Goal: Task Accomplishment & Management: Use online tool/utility

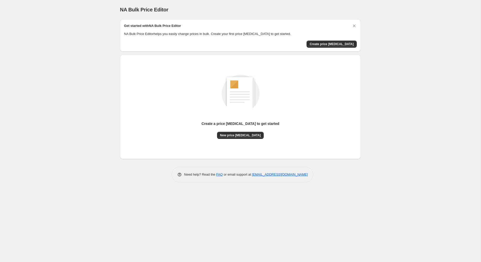
click at [148, 32] on p "NA Bulk Price Editor helps you easily change prices in bulk. Create your first …" at bounding box center [240, 33] width 233 height 5
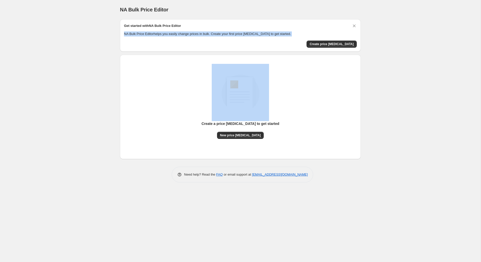
click at [148, 32] on p "NA Bulk Price Editor helps you easily change prices in bulk. Create your first …" at bounding box center [240, 33] width 233 height 5
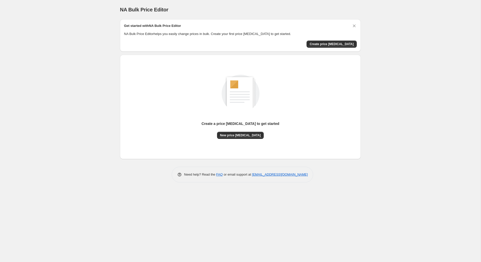
click at [133, 25] on h2 "Get started with NA Bulk Price Editor" at bounding box center [152, 25] width 57 height 5
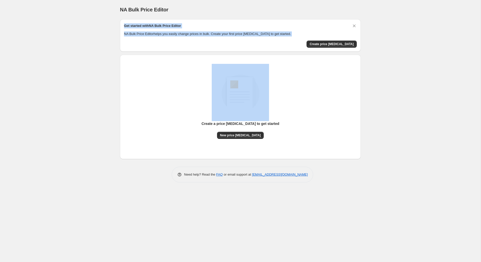
drag, startPoint x: 133, startPoint y: 25, endPoint x: 148, endPoint y: 38, distance: 19.8
click at [148, 38] on div "Get started with NA Bulk Price Editor NA Bulk Price Editor helps you easily cha…" at bounding box center [240, 35] width 233 height 24
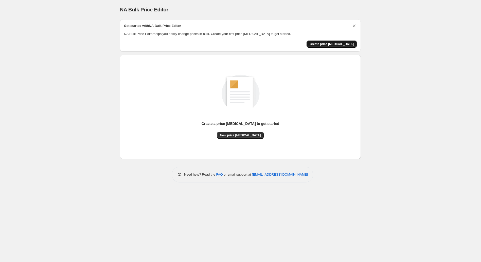
click at [340, 44] on span "Create price [MEDICAL_DATA]" at bounding box center [332, 44] width 44 height 4
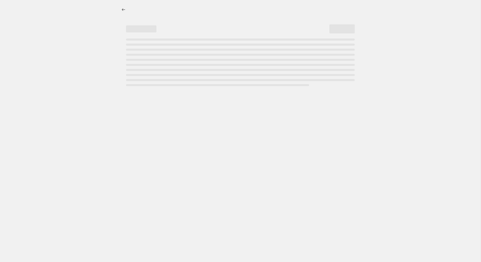
select select "percentage"
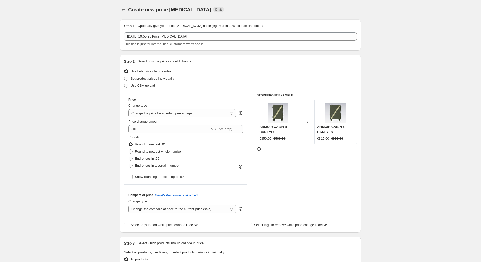
click at [193, 92] on div "Step 2. Select how the prices should change Use bulk price change rules Set pro…" at bounding box center [240, 144] width 233 height 170
click at [128, 78] on span at bounding box center [126, 79] width 4 height 4
click at [124, 77] on input "Set product prices individually" at bounding box center [124, 77] width 0 height 0
radio input "true"
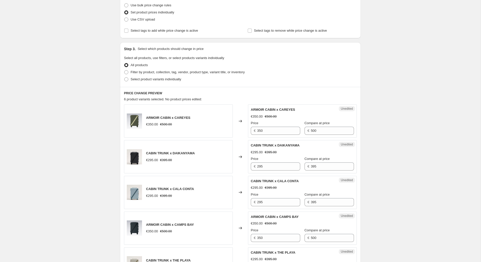
scroll to position [68, 0]
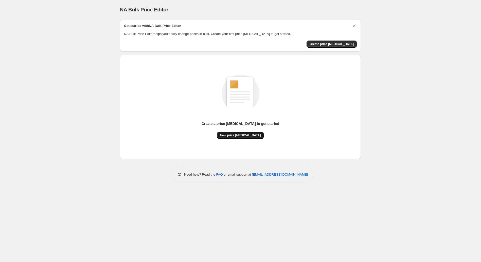
click at [242, 134] on span "New price [MEDICAL_DATA]" at bounding box center [240, 135] width 41 height 4
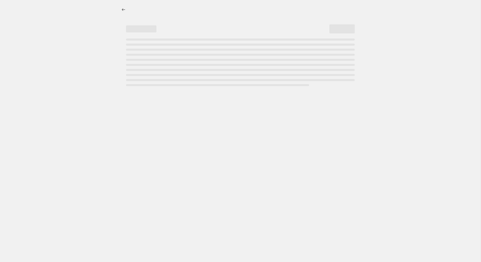
select select "percentage"
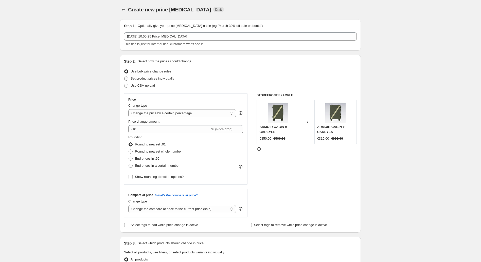
click at [156, 79] on span "Set product prices individually" at bounding box center [153, 79] width 44 height 4
click at [124, 77] on input "Set product prices individually" at bounding box center [124, 77] width 0 height 0
radio input "true"
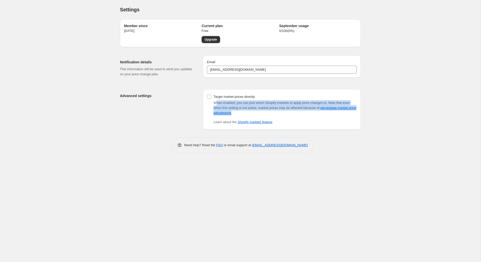
drag, startPoint x: 215, startPoint y: 102, endPoint x: 285, endPoint y: 112, distance: 70.9
click at [285, 112] on div "When enabled, you can pick which Shopify markets to apply price changes to. Not…" at bounding box center [284, 107] width 143 height 15
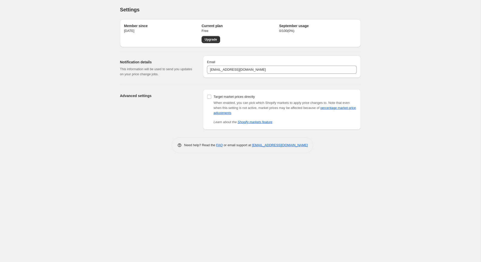
click at [295, 114] on div "When enabled, you can pick which Shopify markets to apply price changes to. Not…" at bounding box center [284, 107] width 143 height 15
click at [210, 98] on input "Target market prices directly" at bounding box center [209, 97] width 4 height 4
checkbox input "true"
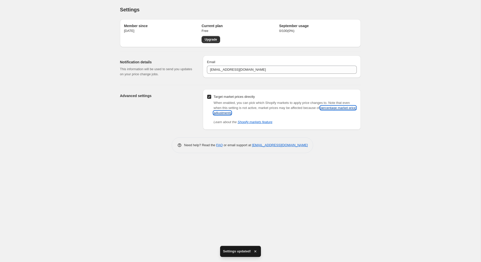
click at [239, 113] on link "percentage market price adjustments" at bounding box center [284, 110] width 142 height 9
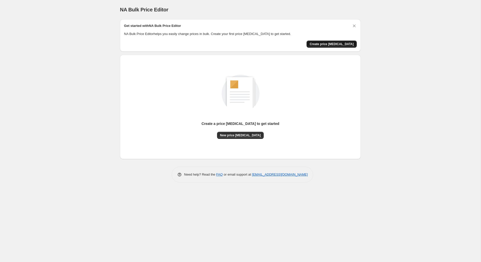
click at [339, 42] on span "Create price [MEDICAL_DATA]" at bounding box center [332, 44] width 44 height 4
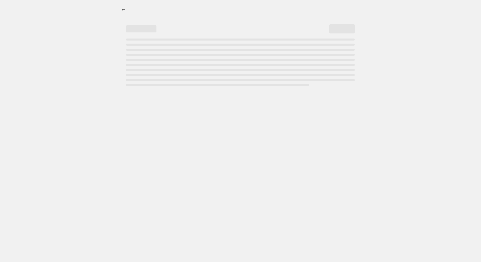
select select "percentage"
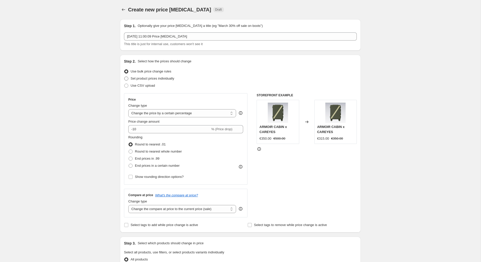
click at [139, 79] on span "Set product prices individually" at bounding box center [153, 79] width 44 height 4
click at [124, 77] on input "Set product prices individually" at bounding box center [124, 77] width 0 height 0
radio input "true"
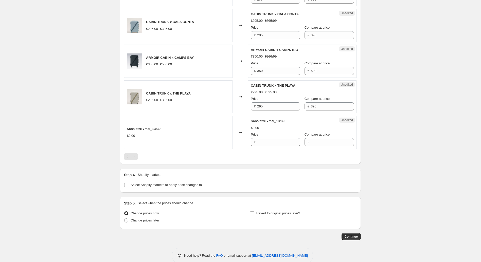
scroll to position [241, 0]
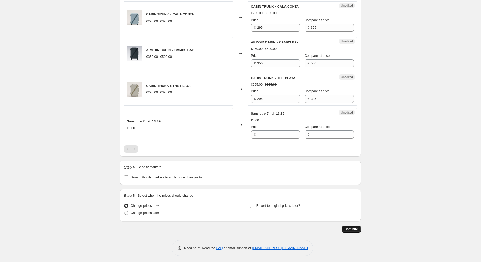
click at [352, 227] on span "Continue" at bounding box center [351, 229] width 13 height 4
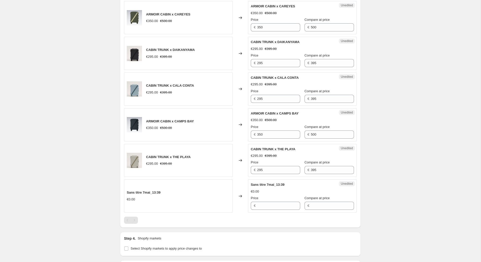
scroll to position [269, 0]
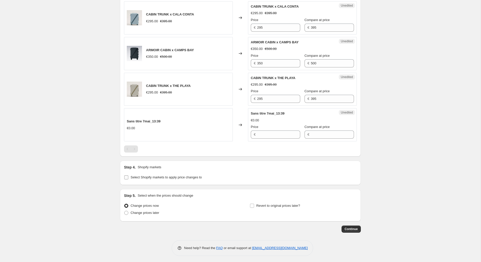
click at [126, 175] on input "Select Shopify markets to apply price changes to" at bounding box center [126, 177] width 4 height 4
checkbox input "true"
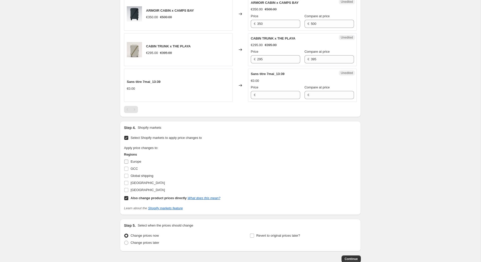
scroll to position [310, 0]
drag, startPoint x: 354, startPoint y: 255, endPoint x: 250, endPoint y: 213, distance: 111.2
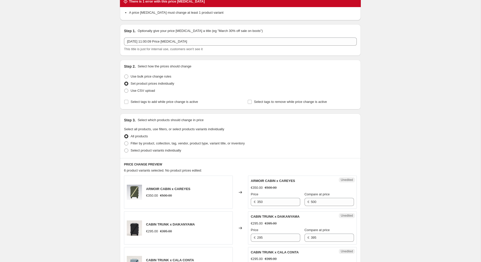
scroll to position [21, 0]
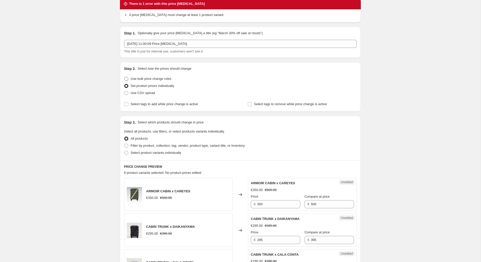
click at [127, 79] on span at bounding box center [126, 79] width 4 height 4
click at [124, 77] on input "Use bulk price change rules" at bounding box center [124, 77] width 0 height 0
radio input "true"
select select "percentage"
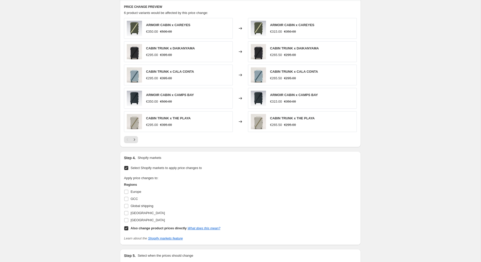
scroll to position [340, 0]
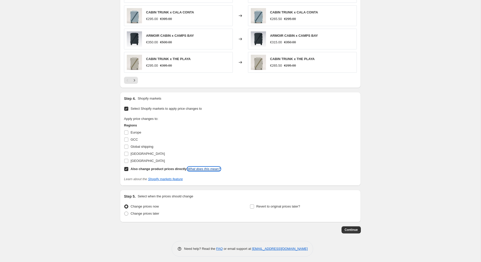
click at [199, 167] on link "What does this mean?" at bounding box center [204, 169] width 33 height 4
click at [128, 169] on input "Also change product prices directly What does this mean?" at bounding box center [126, 169] width 4 height 4
checkbox input "false"
click at [126, 138] on input "GCC" at bounding box center [126, 140] width 4 height 4
checkbox input "true"
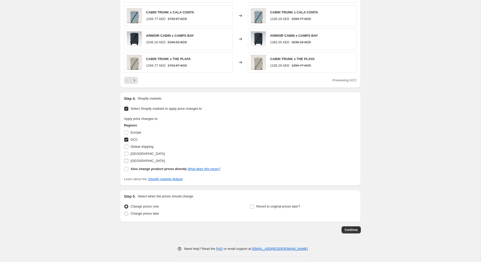
click at [127, 159] on input "[GEOGRAPHIC_DATA]" at bounding box center [126, 161] width 4 height 4
checkbox input "true"
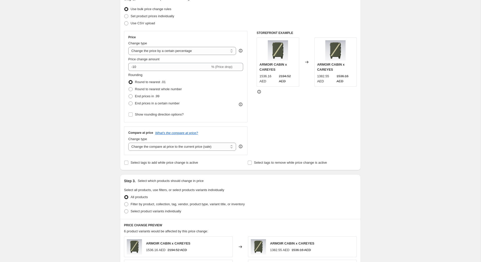
scroll to position [64, 0]
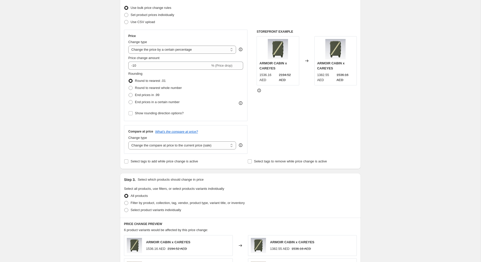
click at [175, 54] on div "Price Change type Change the price to a certain amount Change the price by a ce…" at bounding box center [185, 75] width 115 height 83
click at [176, 50] on select "Change the price to a certain amount Change the price by a certain amount Chang…" at bounding box center [182, 50] width 108 height 8
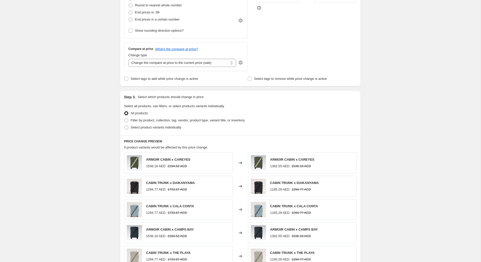
scroll to position [14, 0]
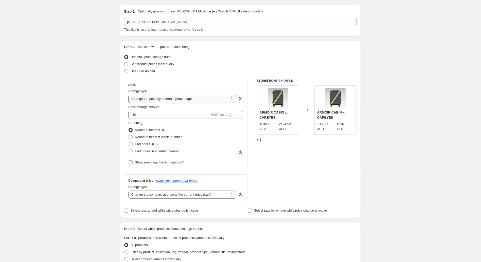
click at [210, 102] on select "Change the price to a certain amount Change the price by a certain amount Chang…" at bounding box center [182, 99] width 108 height 8
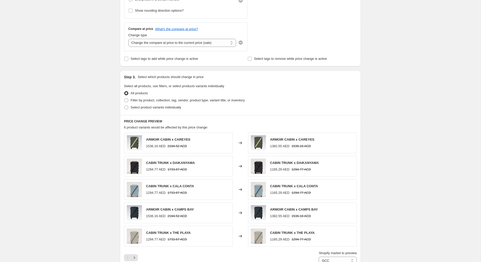
scroll to position [247, 0]
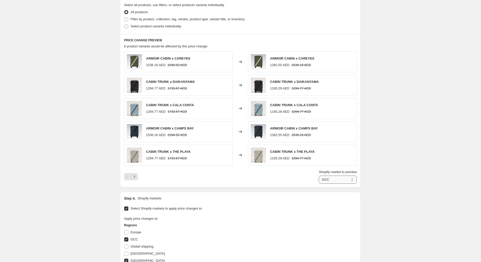
click at [340, 180] on select "GCC [GEOGRAPHIC_DATA]" at bounding box center [338, 180] width 38 height 8
select select "81176166691"
click at [319, 176] on select "GCC [GEOGRAPHIC_DATA]" at bounding box center [338, 180] width 38 height 8
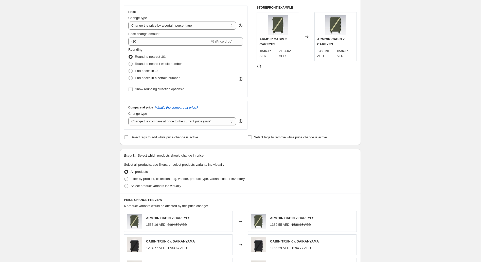
scroll to position [63, 0]
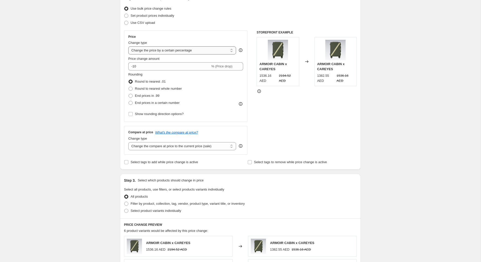
click at [199, 49] on select "Change the price to a certain amount Change the price by a certain amount Chang…" at bounding box center [182, 50] width 108 height 8
select select "to"
click at [128, 46] on select "Change the price to a certain amount Change the price by a certain amount Chang…" at bounding box center [182, 50] width 108 height 8
type input "80.00"
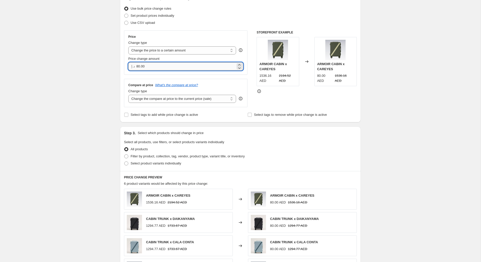
click at [187, 67] on input "80.00" at bounding box center [185, 66] width 99 height 8
click at [186, 51] on select "Change the price to a certain amount Change the price by a certain amount Chang…" at bounding box center [182, 50] width 108 height 8
click at [128, 46] on select "Change the price to a certain amount Change the price by a certain amount Chang…" at bounding box center [182, 50] width 108 height 8
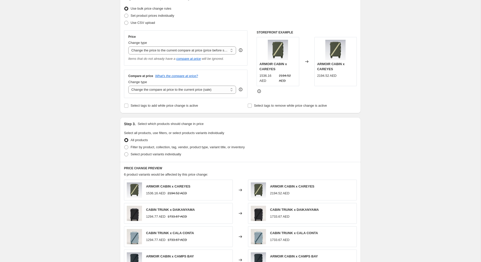
scroll to position [66, 0]
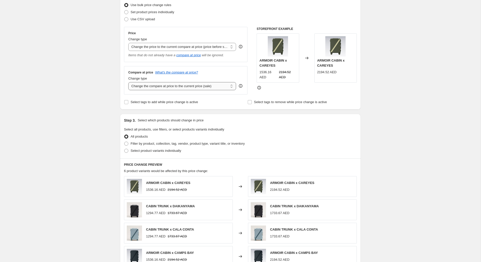
click at [212, 86] on select "Change the compare at price to the current price (sale) Change the compare at p…" at bounding box center [182, 86] width 108 height 8
click at [207, 44] on select "Change the price to a certain amount Change the price by a certain amount Chang…" at bounding box center [182, 47] width 108 height 8
select select "to"
click at [128, 43] on select "Change the price to a certain amount Change the price by a certain amount Chang…" at bounding box center [182, 47] width 108 height 8
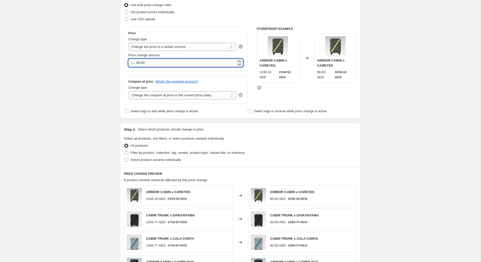
click at [175, 63] on input "80.00" at bounding box center [185, 63] width 99 height 8
type input "1595.00"
click at [250, 75] on div "Price Change type Change the price to a certain amount Change the price by a ce…" at bounding box center [240, 65] width 233 height 77
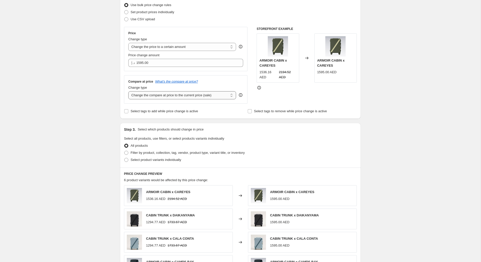
click at [196, 93] on select "Change the compare at price to the current price (sale) Change the compare at p…" at bounding box center [182, 95] width 108 height 8
select select "to"
click at [128, 91] on select "Change the compare at price to the current price (sale) Change the compare at p…" at bounding box center [182, 95] width 108 height 8
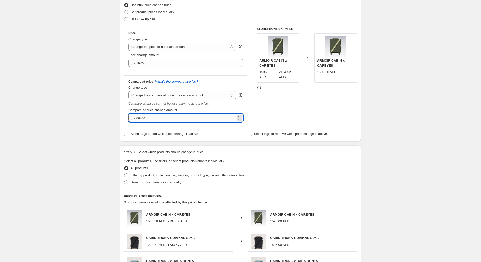
click at [165, 117] on input "80.00" at bounding box center [185, 118] width 99 height 8
click at [253, 110] on div "Price Change type Change the price to a certain amount Change the price by a ce…" at bounding box center [240, 76] width 233 height 99
click at [160, 117] on input "1295.00" at bounding box center [185, 118] width 99 height 8
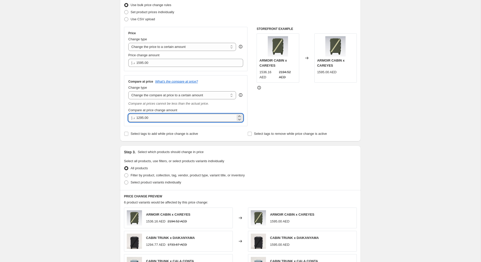
click at [160, 117] on input "1295.00" at bounding box center [185, 118] width 99 height 8
type input "1195.00"
click at [257, 110] on div "STOREFRONT EXAMPLE ARMOIR CABIN x CAREYES 1536.16 AED 2194.52 AED Changed to AR…" at bounding box center [307, 76] width 100 height 99
click at [242, 109] on div "Compare at price change amount" at bounding box center [185, 110] width 115 height 5
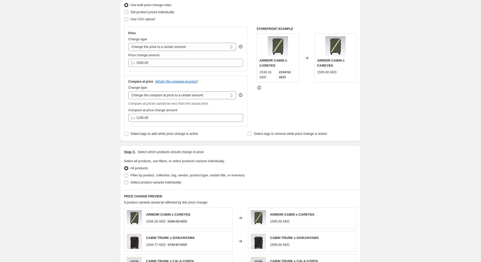
click at [245, 117] on div "Compare at price What's the compare at price? Change type Change the compare at…" at bounding box center [185, 100] width 123 height 51
click at [226, 118] on input "1195.00" at bounding box center [185, 118] width 99 height 8
click at [245, 104] on div "Compare at price What's the compare at price? Change type Change the compare at…" at bounding box center [185, 100] width 123 height 51
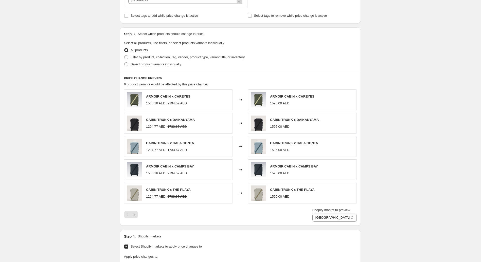
scroll to position [57, 0]
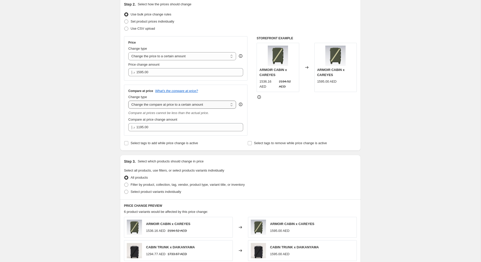
click at [176, 106] on select "Change the compare at price to the current price (sale) Change the compare at p…" at bounding box center [182, 105] width 108 height 8
click at [128, 101] on select "Change the compare at price to the current price (sale) Change the compare at p…" at bounding box center [182, 105] width 108 height 8
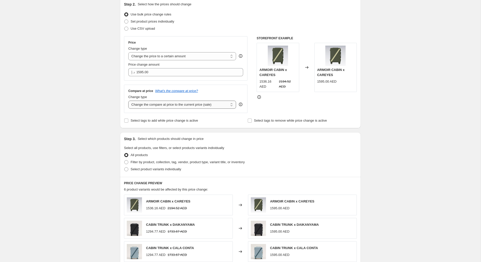
click at [178, 103] on select "Change the compare at price to the current price (sale) Change the compare at p…" at bounding box center [182, 105] width 108 height 8
select select "to"
click at [128, 101] on select "Change the compare at price to the current price (sale) Change the compare at p…" at bounding box center [182, 105] width 108 height 8
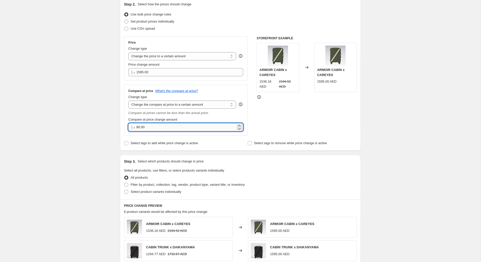
click at [187, 126] on input "80.00" at bounding box center [185, 127] width 99 height 8
click at [239, 129] on icon at bounding box center [239, 129] width 3 height 2
click at [241, 126] on icon at bounding box center [239, 128] width 5 height 5
type input "79.98"
click at [201, 57] on select "Change the price to a certain amount Change the price by a certain amount Chang…" at bounding box center [182, 56] width 108 height 8
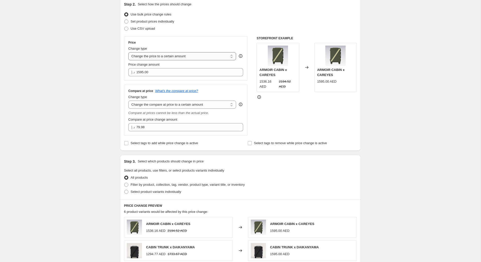
select select "bcap"
click at [128, 52] on select "Change the price to a certain amount Change the price by a certain amount Chang…" at bounding box center [182, 56] width 108 height 8
type input "-12.00"
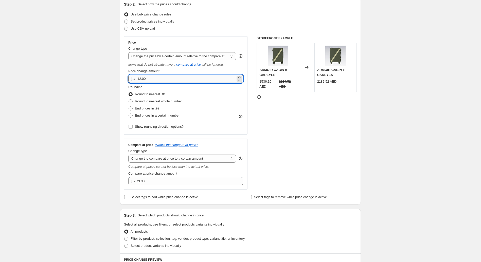
click at [169, 78] on input "-12.00" at bounding box center [185, 79] width 99 height 8
click at [192, 57] on select "Change the price to a certain amount Change the price by a certain amount Chang…" at bounding box center [182, 56] width 108 height 8
click at [162, 21] on span "Set product prices individually" at bounding box center [153, 22] width 44 height 4
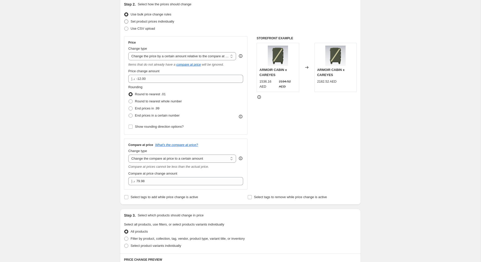
click at [124, 20] on input "Set product prices individually" at bounding box center [124, 20] width 0 height 0
radio input "true"
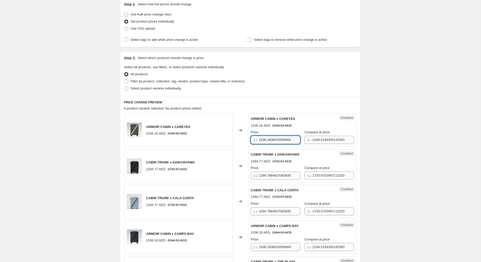
click at [266, 140] on input "1536.1636010099464" at bounding box center [280, 140] width 42 height 8
type input "1195"
click at [323, 140] on input "2194.5194300142093" at bounding box center [333, 140] width 42 height 8
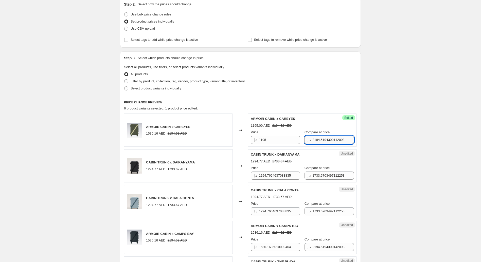
click at [323, 140] on input "2194.5194300142093" at bounding box center [333, 140] width 42 height 8
click at [288, 140] on input "1195" at bounding box center [280, 140] width 42 height 8
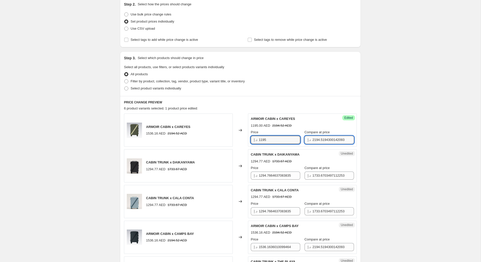
click at [318, 142] on input "2194.5194300142093" at bounding box center [333, 140] width 42 height 8
type input "1695"
click at [360, 138] on div "PRICE CHANGE PREVIEW 6 product variants selected. 1 product price edited: ARMOI…" at bounding box center [240, 222] width 241 height 252
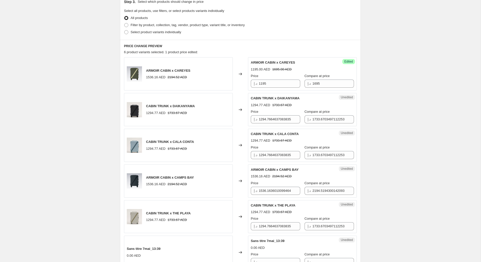
scroll to position [114, 0]
click at [318, 81] on input "1695" at bounding box center [333, 83] width 42 height 8
click at [321, 120] on input "1733.6703497112253" at bounding box center [333, 119] width 42 height 8
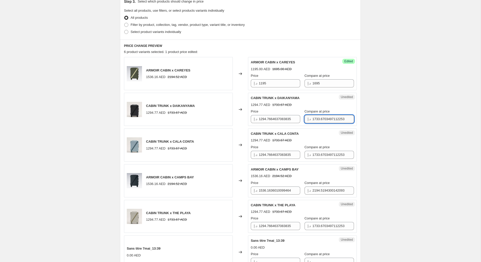
click at [321, 120] on input "1733.6703497112253" at bounding box center [333, 119] width 42 height 8
paste input "695"
type input "1695"
click at [323, 153] on input "1733.6703497112253" at bounding box center [333, 155] width 42 height 8
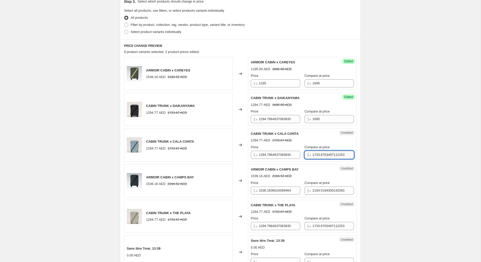
click at [323, 153] on input "1733.6703497112253" at bounding box center [333, 155] width 42 height 8
paste input "695"
type input "1695"
click at [319, 189] on input "2194.5194300142093" at bounding box center [333, 191] width 42 height 8
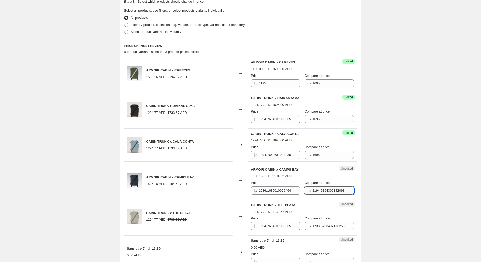
paste input "1695"
type input "1695"
click at [317, 225] on input "1733.6703497112253" at bounding box center [333, 226] width 42 height 8
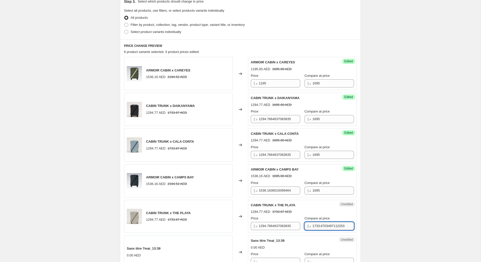
click at [317, 225] on input "1733.6703497112253" at bounding box center [333, 226] width 42 height 8
paste input "695"
type input "1695"
click at [274, 83] on input "1195" at bounding box center [280, 83] width 42 height 8
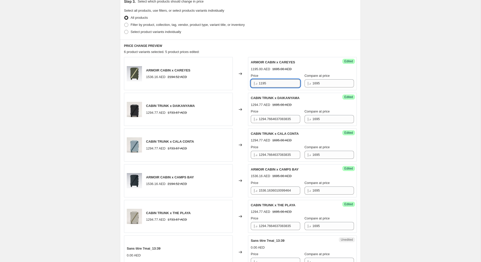
click at [274, 83] on input "1195" at bounding box center [280, 83] width 42 height 8
click at [270, 116] on input "1294.7664637083835" at bounding box center [280, 119] width 42 height 8
paste input "19"
type input "1195"
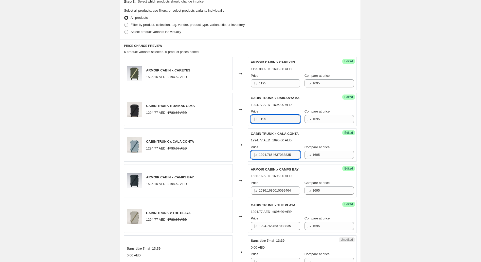
click at [268, 152] on input "1294.7664637083835" at bounding box center [280, 155] width 42 height 8
paste input "19"
type input "1195"
click at [268, 190] on input "1536.1636010099464" at bounding box center [280, 191] width 42 height 8
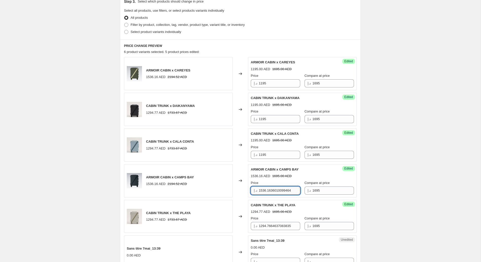
click at [268, 190] on input "1536.1636010099464" at bounding box center [280, 191] width 42 height 8
paste input "195"
type input "1195"
click at [270, 224] on input "1294.7664637083835" at bounding box center [280, 226] width 42 height 8
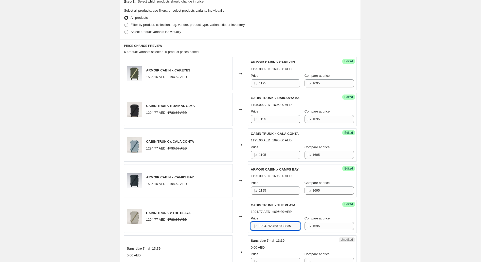
click at [270, 224] on input "1294.7664637083835" at bounding box center [280, 226] width 42 height 8
paste input "19"
type input "1195"
click at [365, 208] on div "Create new price [MEDICAL_DATA]. This page is ready Create new price [MEDICAL_D…" at bounding box center [240, 176] width 253 height 581
click at [361, 145] on div "Create new price [MEDICAL_DATA]. This page is ready Create new price [MEDICAL_D…" at bounding box center [240, 176] width 253 height 581
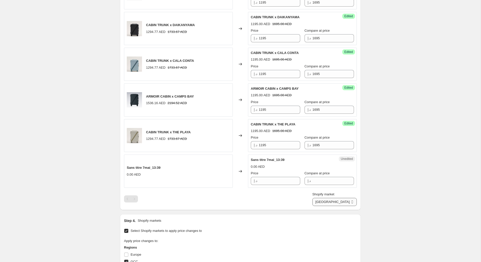
scroll to position [194, 0]
click at [346, 203] on select "GCC [GEOGRAPHIC_DATA]" at bounding box center [334, 203] width 44 height 8
select select "81710219555"
click at [333, 207] on select "GCC [GEOGRAPHIC_DATA]" at bounding box center [334, 203] width 44 height 8
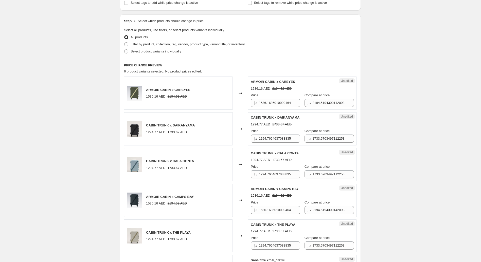
scroll to position [95, 0]
click at [318, 101] on input "2194.5194300142093" at bounding box center [333, 102] width 42 height 8
paste input "1195"
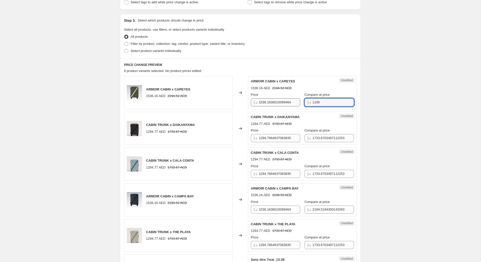
type input "1195"
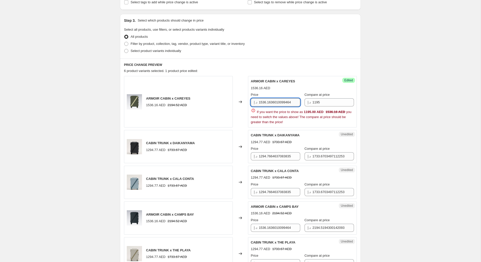
click at [276, 99] on input "1536.1636010099464" at bounding box center [280, 102] width 42 height 8
paste input "195"
type input "1195"
click at [312, 102] on input "1195" at bounding box center [333, 102] width 42 height 8
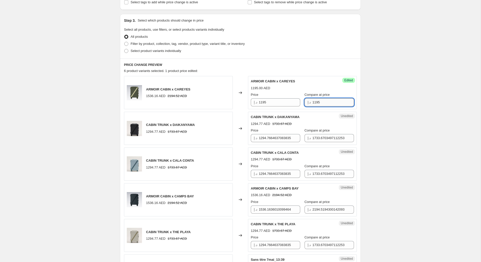
click at [312, 102] on input "1195" at bounding box center [333, 102] width 42 height 8
click at [358, 101] on div "PRICE CHANGE PREVIEW 6 product variants selected. 1 product price edited: ARMOI…" at bounding box center [240, 185] width 241 height 252
click at [312, 102] on input "1595" at bounding box center [333, 102] width 42 height 8
type input "1695"
click at [273, 101] on input "1195" at bounding box center [280, 102] width 42 height 8
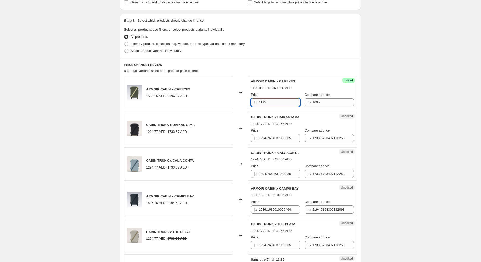
click at [273, 101] on input "1195" at bounding box center [280, 102] width 42 height 8
click at [272, 136] on input "1294.7664637083835" at bounding box center [280, 138] width 42 height 8
paste input "19"
type input "1195"
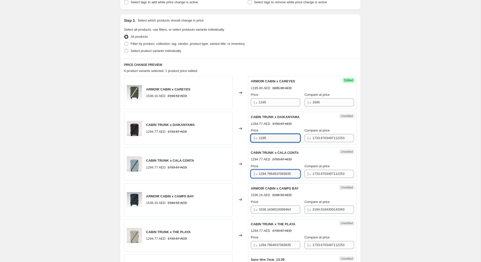
click at [269, 173] on input "1294.7664637083835" at bounding box center [280, 174] width 42 height 8
paste input "19"
type input "1195"
click at [271, 210] on input "1536.1636010099464" at bounding box center [280, 210] width 42 height 8
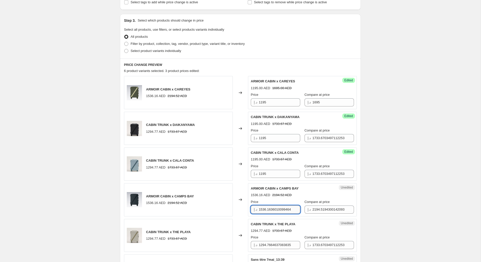
click at [271, 210] on input "1536.1636010099464" at bounding box center [280, 210] width 42 height 8
paste input "195"
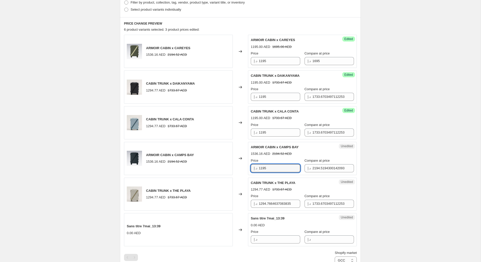
scroll to position [136, 0]
type input "1195"
click at [272, 203] on input "1294.7664637083835" at bounding box center [280, 203] width 42 height 8
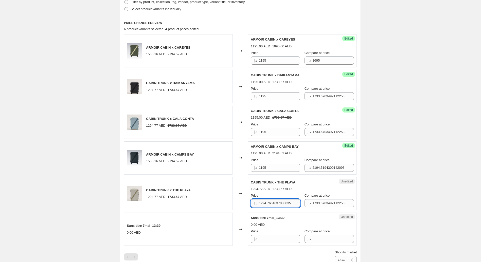
click at [272, 203] on input "1294.7664637083835" at bounding box center [280, 203] width 42 height 8
paste input "19"
type input "1195"
click at [270, 63] on input "1195" at bounding box center [280, 61] width 42 height 8
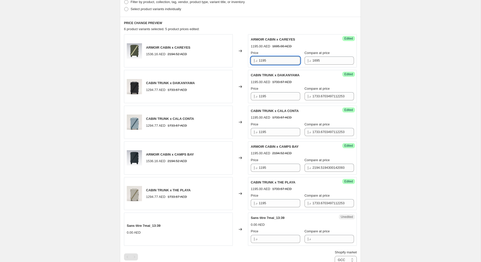
click at [270, 63] on input "1195" at bounding box center [280, 61] width 42 height 8
click at [272, 62] on input "1295" at bounding box center [280, 61] width 42 height 8
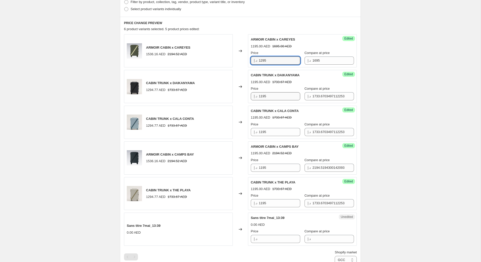
type input "1295"
click at [272, 95] on input "1195" at bounding box center [280, 96] width 42 height 8
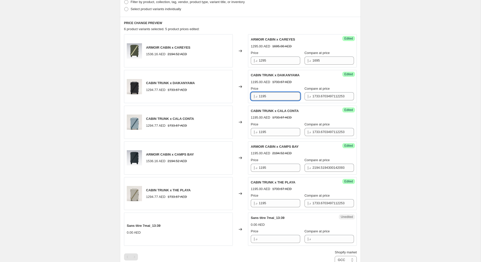
click at [272, 95] on input "1195" at bounding box center [280, 96] width 42 height 8
paste input "2"
type input "1295"
click at [270, 130] on input "1195" at bounding box center [280, 132] width 42 height 8
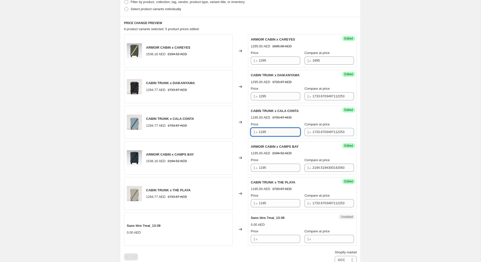
click at [270, 130] on input "1195" at bounding box center [280, 132] width 42 height 8
paste input "2"
type input "1295"
click at [268, 165] on input "1195" at bounding box center [280, 168] width 42 height 8
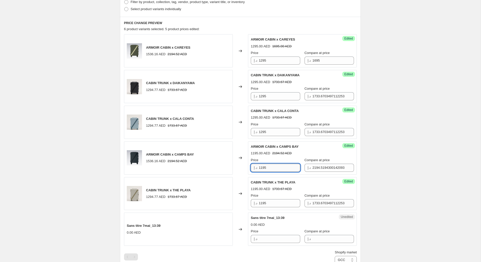
paste input "2"
type input "1295"
click at [275, 203] on input "1195" at bounding box center [280, 203] width 42 height 8
paste input "2"
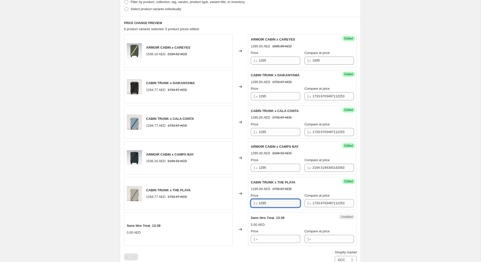
type input "1295"
click at [312, 59] on input "1695" at bounding box center [333, 61] width 42 height 8
click at [317, 61] on input "1795" at bounding box center [333, 61] width 42 height 8
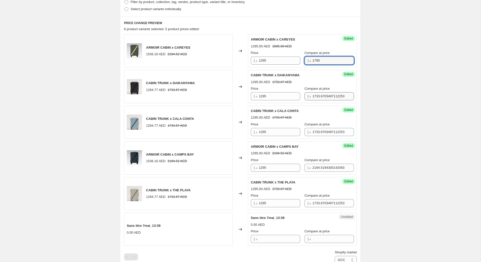
type input "1795"
click at [320, 95] on input "1733.6703497112253" at bounding box center [333, 96] width 42 height 8
paste input "95"
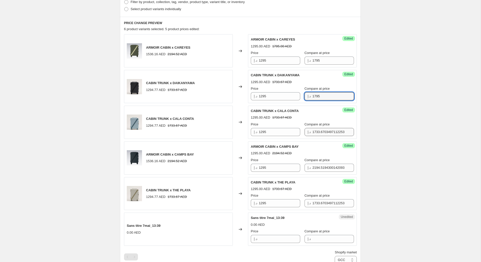
type input "1795"
click at [318, 128] on input "1733.6703497112253" at bounding box center [333, 132] width 42 height 8
paste input "95"
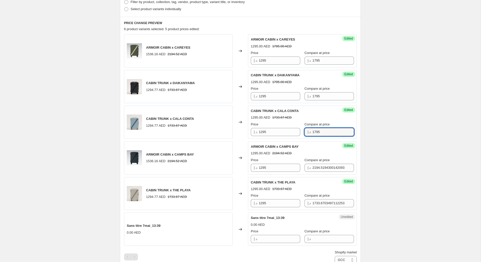
type input "1795"
click at [319, 162] on div "Compare at price د.إ 2194.5194300142093" at bounding box center [328, 165] width 49 height 14
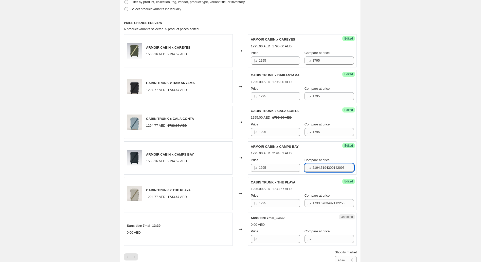
click at [319, 164] on input "2194.5194300142093" at bounding box center [333, 168] width 42 height 8
paste input "1795"
type input "1795"
click at [321, 201] on input "1733.6703497112253" at bounding box center [333, 203] width 42 height 8
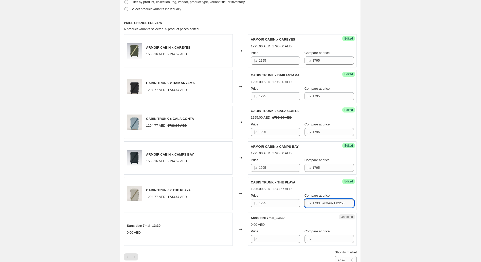
click at [321, 201] on input "1733.6703497112253" at bounding box center [333, 203] width 42 height 8
paste input "95"
type input "1795"
click at [354, 187] on div "Success Edited CABIN TRUNK x THE PLAYA 1295.00 AED 1733.67 AED Price د.إ 1295 C…" at bounding box center [302, 193] width 109 height 33
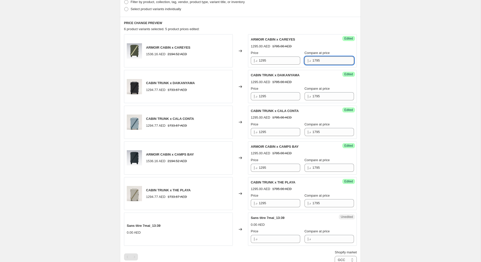
click at [325, 61] on input "1795" at bounding box center [333, 61] width 42 height 8
click at [325, 61] on input "1750" at bounding box center [333, 61] width 42 height 8
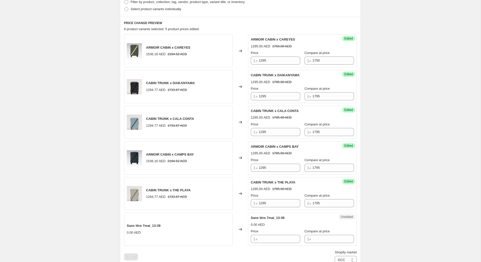
click at [329, 71] on div "Success Edited CABIN TRUNK x DAIKANYAMA 1295.00 AED 1795.00 AED Price د.إ 1295 …" at bounding box center [302, 86] width 109 height 33
click at [322, 59] on input "1750" at bounding box center [333, 61] width 42 height 8
click at [364, 65] on div "Create new price [MEDICAL_DATA]. This page is ready Create new price [MEDICAL_D…" at bounding box center [240, 154] width 253 height 581
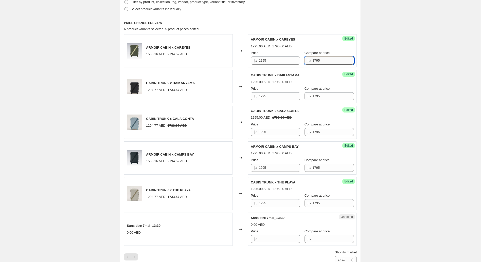
click at [327, 62] on input "1795" at bounding box center [333, 61] width 42 height 8
type input "1800"
click at [358, 69] on div "PRICE CHANGE PREVIEW 6 product variants selected. 5 product prices edited: ARMO…" at bounding box center [240, 143] width 241 height 252
click at [328, 61] on input "1800" at bounding box center [333, 61] width 42 height 8
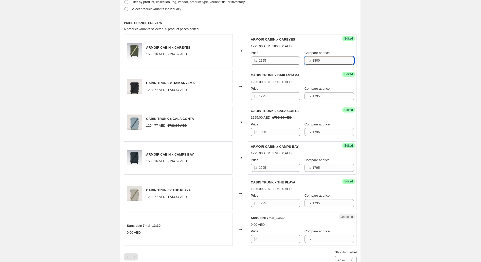
click at [328, 61] on input "1800" at bounding box center [333, 61] width 42 height 8
click at [317, 98] on input "1795" at bounding box center [333, 96] width 42 height 8
paste input "800"
type input "1800"
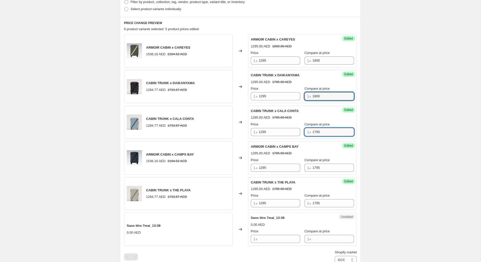
click at [317, 130] on input "1795" at bounding box center [333, 132] width 42 height 8
paste input "800"
type input "1800"
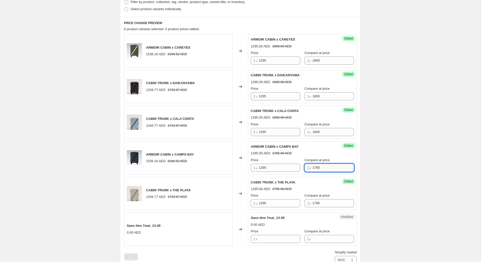
click at [317, 168] on input "1795" at bounding box center [333, 168] width 42 height 8
paste input "800"
type input "1800"
click at [317, 203] on input "1795" at bounding box center [333, 203] width 42 height 8
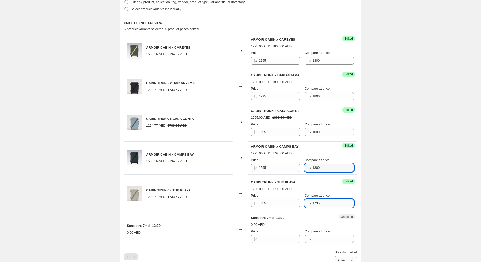
click at [317, 203] on input "1795" at bounding box center [333, 203] width 42 height 8
paste input "800"
type input "1800"
click at [338, 194] on div "Compare at price" at bounding box center [328, 195] width 49 height 5
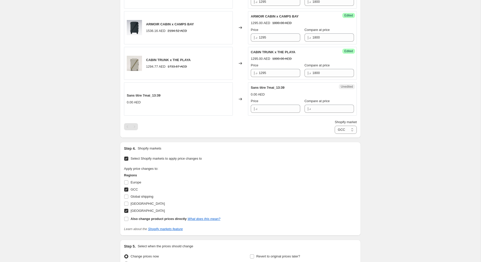
scroll to position [268, 0]
click at [127, 195] on input "Global shipping" at bounding box center [126, 196] width 4 height 4
checkbox input "true"
click at [127, 201] on input "[GEOGRAPHIC_DATA]" at bounding box center [126, 203] width 4 height 4
checkbox input "true"
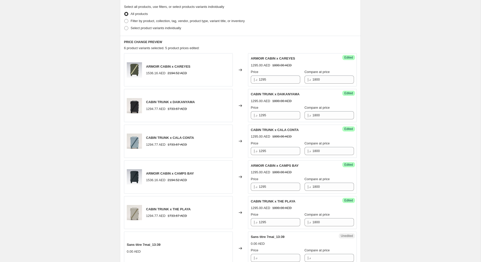
scroll to position [286, 0]
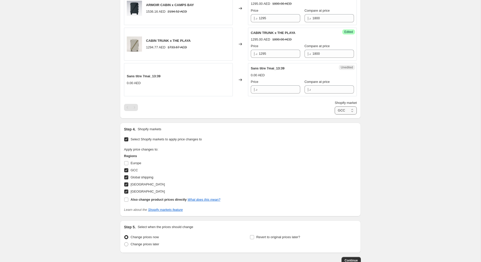
click at [343, 106] on select "GCC Global shipping [GEOGRAPHIC_DATA] [GEOGRAPHIC_DATA]" at bounding box center [346, 110] width 22 height 8
click at [335, 115] on select "GCC Global shipping [GEOGRAPHIC_DATA] [GEOGRAPHIC_DATA]" at bounding box center [346, 110] width 22 height 8
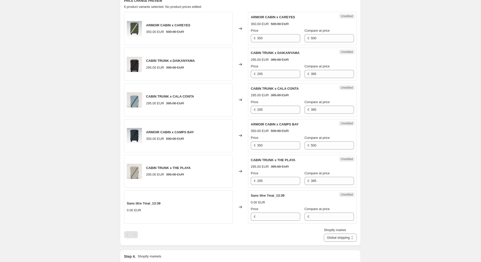
scroll to position [156, 0]
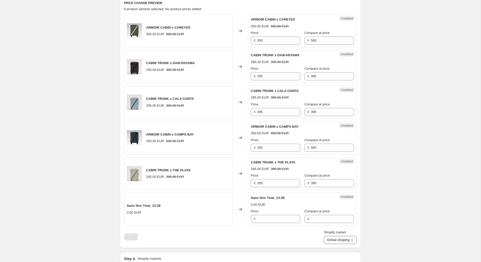
click at [343, 239] on select "GCC Global shipping [GEOGRAPHIC_DATA] [GEOGRAPHIC_DATA]" at bounding box center [340, 240] width 33 height 8
click at [324, 244] on select "GCC Global shipping [GEOGRAPHIC_DATA] [GEOGRAPHIC_DATA]" at bounding box center [340, 240] width 33 height 8
click at [353, 37] on div "Unedited ARMOIR CABIN x CAREYES 350.00 EUR 500.00 EUR Price € 350 Compare at pr…" at bounding box center [302, 30] width 109 height 33
click at [349, 243] on select "GCC Global shipping [GEOGRAPHIC_DATA] [GEOGRAPHIC_DATA]" at bounding box center [334, 240] width 44 height 8
select select "81176166691"
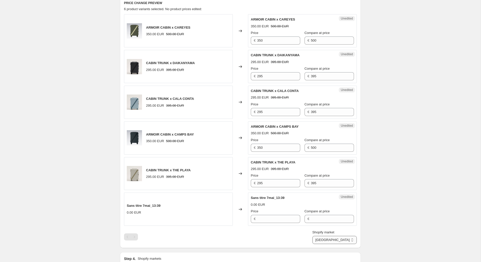
click at [314, 244] on select "GCC Global shipping [GEOGRAPHIC_DATA] [GEOGRAPHIC_DATA]" at bounding box center [334, 240] width 44 height 8
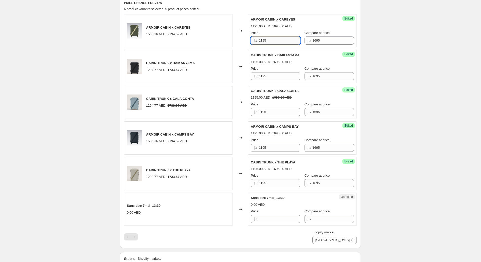
click at [262, 40] on input "1195" at bounding box center [280, 41] width 42 height 8
type input "1295"
click at [271, 77] on input "1195" at bounding box center [280, 76] width 42 height 8
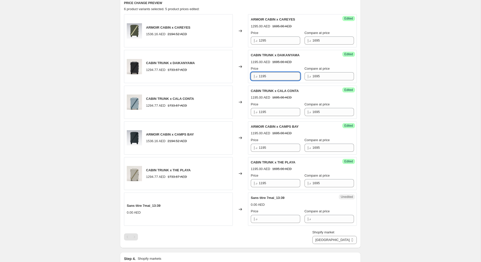
click at [271, 77] on input "1195" at bounding box center [280, 76] width 42 height 8
paste input "2"
type input "1295"
click at [270, 113] on input "1195" at bounding box center [280, 112] width 42 height 8
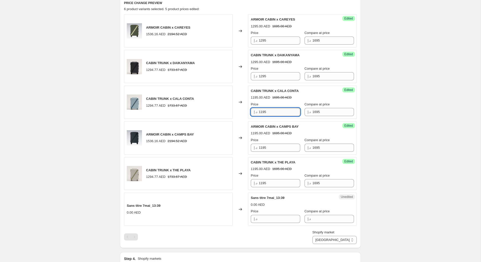
click at [270, 113] on input "1195" at bounding box center [280, 112] width 42 height 8
paste input "2"
type input "1295"
click at [270, 148] on input "1195" at bounding box center [280, 148] width 42 height 8
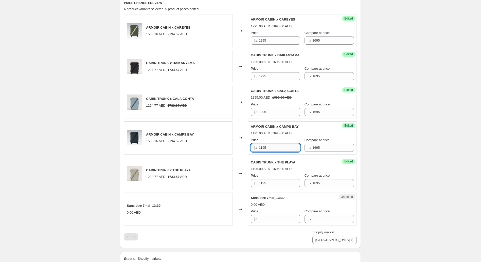
click at [270, 148] on input "1195" at bounding box center [280, 148] width 42 height 8
paste input "2"
type input "1295"
click at [270, 182] on input "1195" at bounding box center [280, 183] width 42 height 8
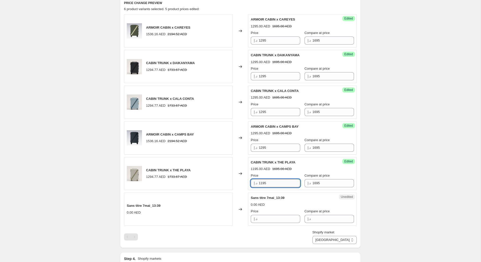
click at [270, 182] on input "1195" at bounding box center [280, 183] width 42 height 8
paste input "2"
type input "1295"
click at [320, 43] on input "1695" at bounding box center [333, 41] width 42 height 8
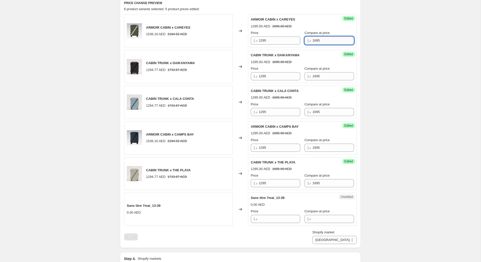
click at [320, 43] on input "1695" at bounding box center [333, 41] width 42 height 8
type input "1800"
click at [322, 73] on input "1695" at bounding box center [333, 76] width 42 height 8
paste input "800"
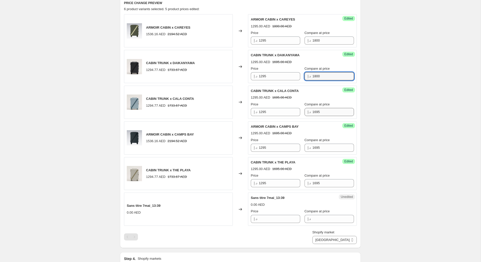
type input "1800"
click at [321, 114] on input "1695" at bounding box center [333, 112] width 42 height 8
paste input "800"
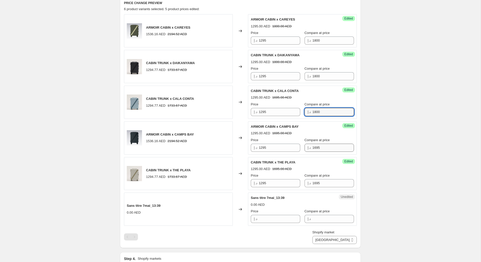
type input "1800"
click at [317, 145] on input "1695" at bounding box center [333, 148] width 42 height 8
paste input "800"
type input "1800"
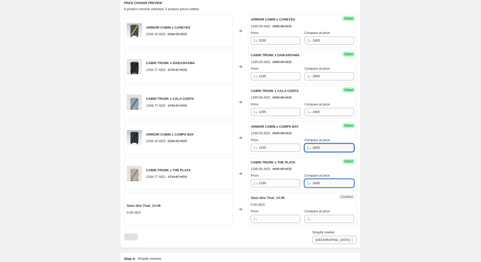
click at [315, 181] on input "1695" at bounding box center [333, 183] width 42 height 8
paste input "800"
type input "1800"
click at [357, 172] on div "PRICE CHANGE PREVIEW 6 product variants selected. 5 product prices edited: ARMO…" at bounding box center [240, 123] width 241 height 252
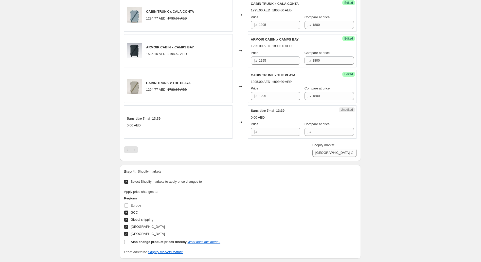
scroll to position [251, 0]
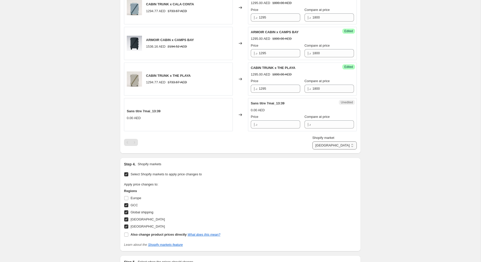
click at [348, 146] on select "GCC Global shipping [GEOGRAPHIC_DATA] [GEOGRAPHIC_DATA]" at bounding box center [334, 145] width 44 height 8
click at [333, 150] on select "GCC Global shipping [GEOGRAPHIC_DATA] [GEOGRAPHIC_DATA]" at bounding box center [334, 145] width 44 height 8
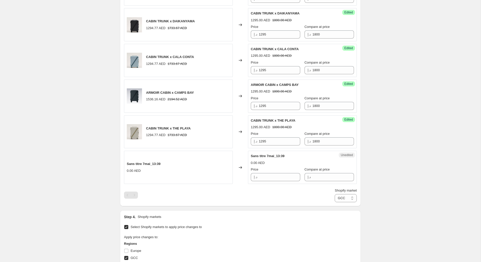
scroll to position [220, 0]
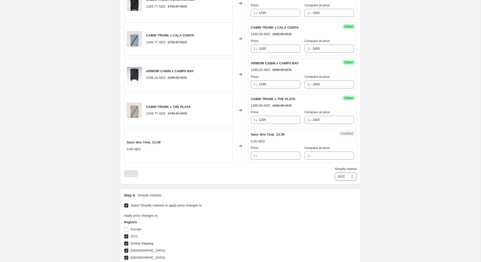
click at [350, 176] on select "GCC Global shipping [GEOGRAPHIC_DATA] [GEOGRAPHIC_DATA]" at bounding box center [346, 177] width 22 height 8
select select "87556718883"
click at [335, 181] on select "GCC Global shipping [GEOGRAPHIC_DATA] [GEOGRAPHIC_DATA]" at bounding box center [346, 177] width 22 height 8
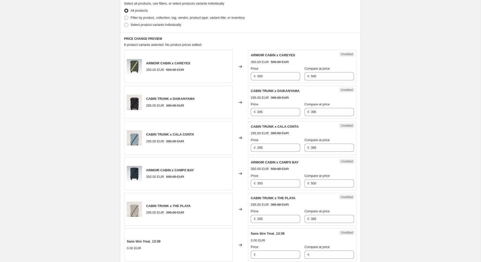
scroll to position [119, 0]
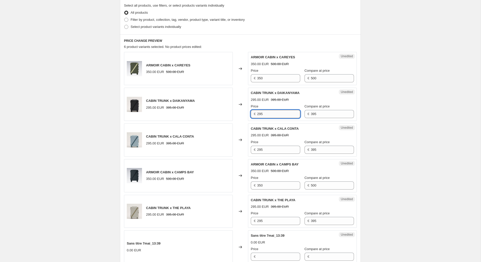
click at [272, 114] on input "295" at bounding box center [278, 114] width 43 height 8
click at [266, 75] on input "350" at bounding box center [278, 78] width 43 height 8
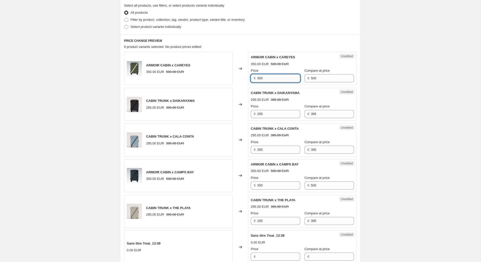
paste input "295"
type input "295"
click at [314, 112] on input "395" at bounding box center [332, 114] width 43 height 8
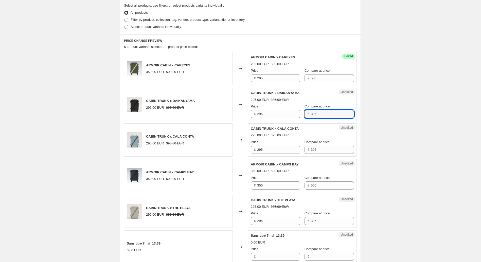
click at [319, 67] on div "ARMOIR CABIN x [PERSON_NAME] 295.00 EUR 500.00 EUR Price € 295 Compare at price…" at bounding box center [302, 69] width 103 height 28
click at [319, 76] on input "500" at bounding box center [332, 78] width 43 height 8
paste input "395"
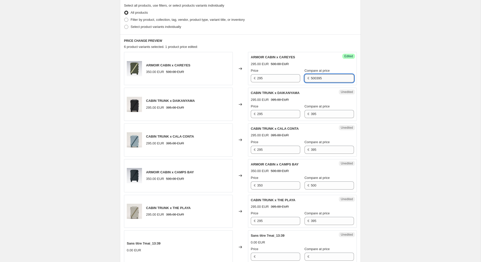
click at [324, 79] on input "500395" at bounding box center [332, 78] width 43 height 8
paste input "text"
click at [353, 77] on div "Success Edited ARMOIR CABIN x CAREYES 295.00 EUR 500.00 EUR Price € 295 Compare…" at bounding box center [302, 68] width 109 height 33
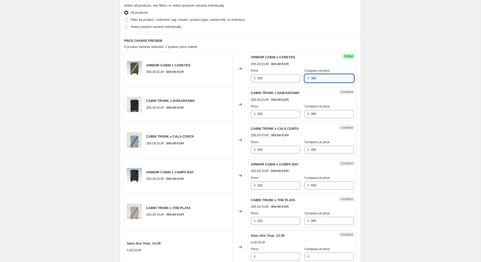
click at [322, 78] on input "395" at bounding box center [332, 78] width 43 height 8
type input "400"
click at [332, 66] on div "ARMOIR CABIN x [PERSON_NAME] 295.00 EUR 395.00 EUR Price € 295 Compare at price…" at bounding box center [302, 69] width 103 height 28
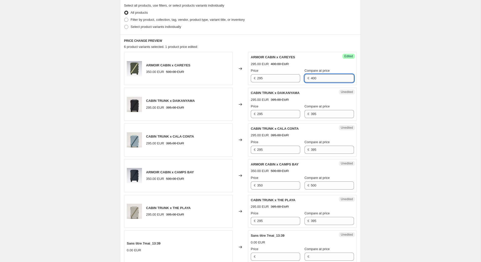
click at [318, 75] on input "400" at bounding box center [332, 78] width 43 height 8
click at [313, 114] on input "395" at bounding box center [332, 114] width 43 height 8
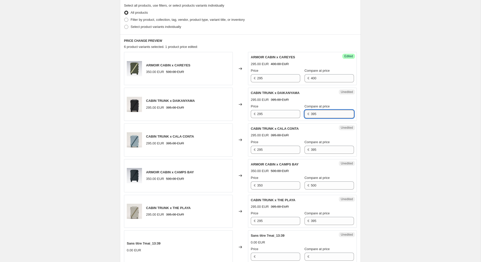
click at [313, 114] on input "395" at bounding box center [332, 114] width 43 height 8
paste input "400"
type input "400"
click at [313, 151] on input "395" at bounding box center [332, 150] width 43 height 8
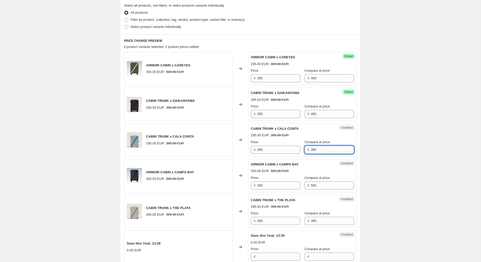
click at [313, 151] on input "395" at bounding box center [332, 150] width 43 height 8
paste input "400"
type input "400"
click at [316, 186] on input "500" at bounding box center [332, 186] width 43 height 8
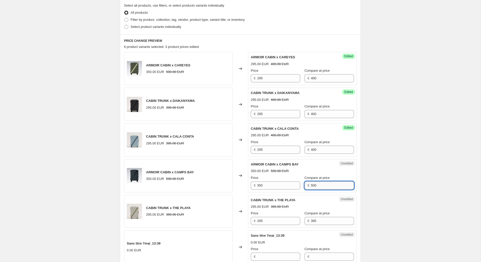
paste input "4"
type input "400"
click at [317, 219] on input "395" at bounding box center [332, 221] width 43 height 8
paste input "400"
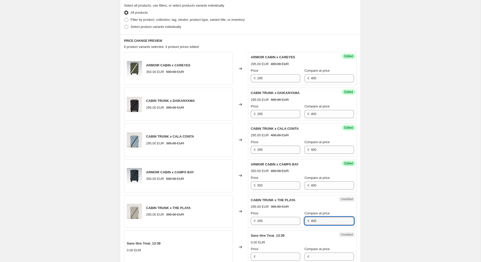
type input "400"
click at [349, 211] on div "Success Edited CABIN TRUNK x THE PLAYA 295.00 EUR 400.00 EUR Price € 295 Compar…" at bounding box center [302, 211] width 109 height 33
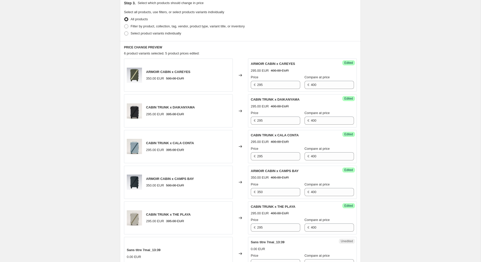
scroll to position [175, 0]
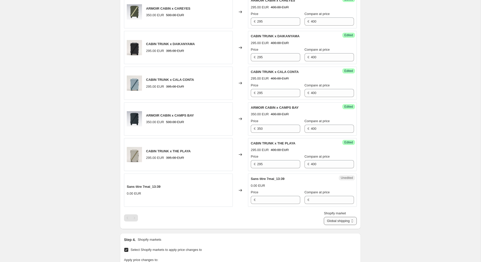
click at [347, 221] on select "GCC Global shipping [GEOGRAPHIC_DATA] [GEOGRAPHIC_DATA]" at bounding box center [340, 221] width 33 height 8
click at [344, 219] on select "GCC Global shipping [GEOGRAPHIC_DATA] [GEOGRAPHIC_DATA]" at bounding box center [340, 221] width 33 height 8
click at [333, 225] on select "GCC Global shipping [GEOGRAPHIC_DATA] [GEOGRAPHIC_DATA]" at bounding box center [340, 221] width 33 height 8
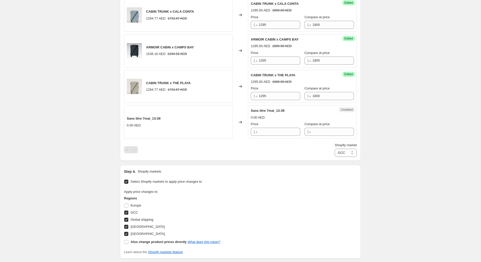
scroll to position [246, 0]
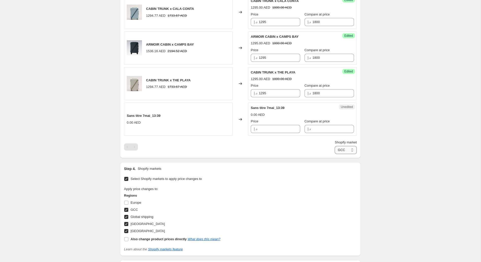
click at [349, 147] on select "GCC Global shipping [GEOGRAPHIC_DATA] [GEOGRAPHIC_DATA]" at bounding box center [346, 150] width 22 height 8
select select "87631102243"
click at [335, 154] on select "GCC Global shipping [GEOGRAPHIC_DATA] [GEOGRAPHIC_DATA]" at bounding box center [346, 150] width 22 height 8
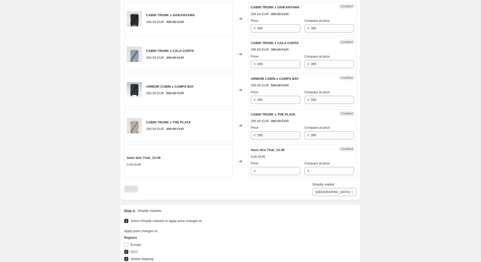
scroll to position [202, 0]
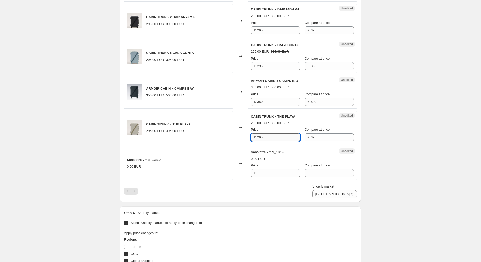
click at [277, 136] on input "295" at bounding box center [278, 137] width 43 height 8
click at [281, 98] on input "350" at bounding box center [278, 102] width 43 height 8
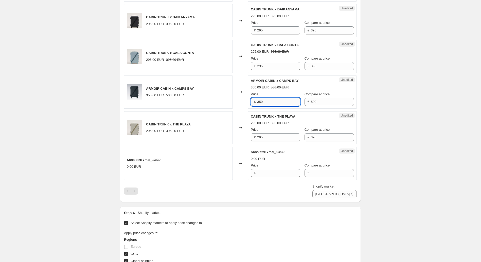
click at [281, 98] on input "350" at bounding box center [278, 102] width 43 height 8
paste input "295"
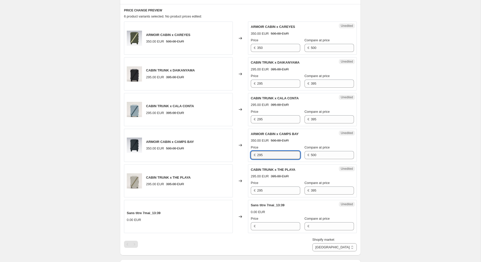
scroll to position [135, 0]
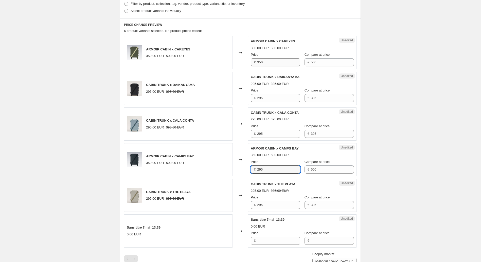
type input "295"
click at [283, 60] on input "350" at bounding box center [278, 62] width 43 height 8
paste input "295"
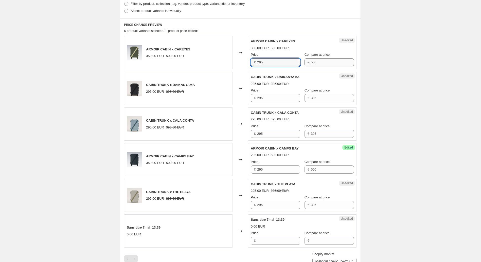
type input "295"
click at [318, 60] on input "500" at bounding box center [332, 62] width 43 height 8
type input "5"
type input "400"
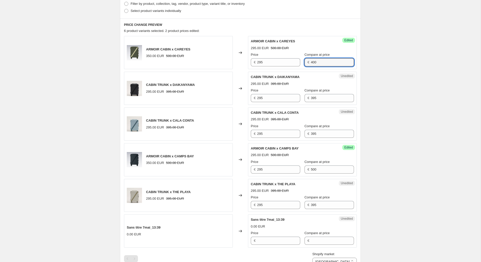
click at [320, 66] on div "Success Edited ARMOIR CABIN x CAREYES 295.00 EUR 500.00 EUR Price € 295 Compare…" at bounding box center [302, 52] width 109 height 33
click at [320, 66] on div "Success Edited ARMOIR CABIN x CAREYES 295.00 EUR 400.00 EUR Price € 295 Compare…" at bounding box center [302, 52] width 109 height 33
click at [320, 64] on input "400" at bounding box center [332, 62] width 43 height 8
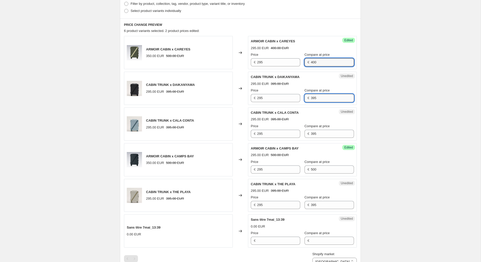
click at [319, 94] on input "395" at bounding box center [332, 98] width 43 height 8
paste input "400"
type input "400"
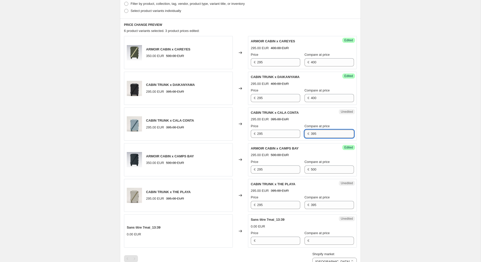
click at [315, 130] on input "395" at bounding box center [332, 134] width 43 height 8
paste input "400"
type input "400"
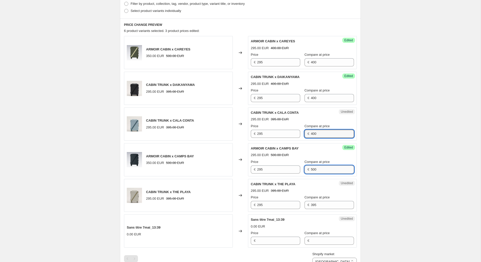
click at [315, 166] on input "500" at bounding box center [332, 170] width 43 height 8
paste input "4"
type input "400"
click at [313, 202] on input "395" at bounding box center [332, 205] width 43 height 8
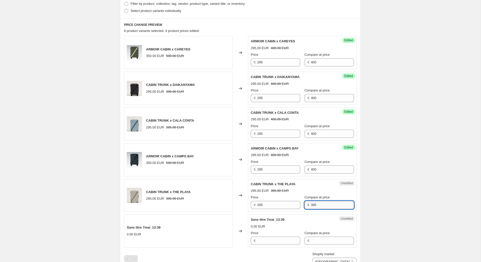
click at [313, 202] on input "395" at bounding box center [332, 205] width 43 height 8
paste input "400"
type input "400"
click at [358, 197] on div "PRICE CHANGE PREVIEW 6 product variants selected. 4 product prices edited: ARMO…" at bounding box center [240, 145] width 241 height 252
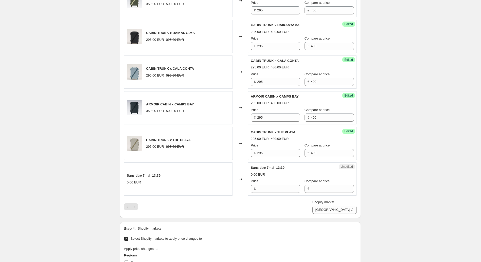
scroll to position [202, 0]
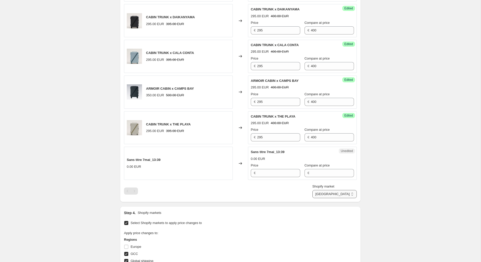
click at [344, 194] on select "GCC Global shipping [GEOGRAPHIC_DATA] [GEOGRAPHIC_DATA]" at bounding box center [334, 194] width 44 height 8
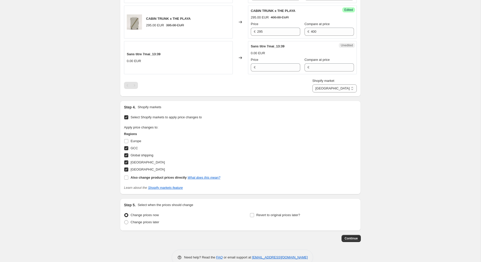
scroll to position [317, 0]
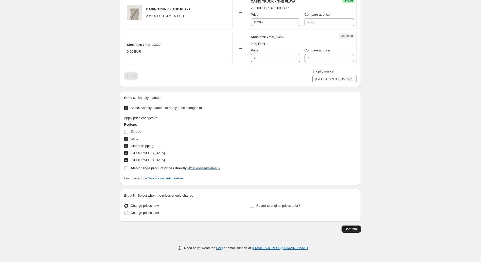
click at [350, 227] on span "Continue" at bounding box center [351, 229] width 13 height 4
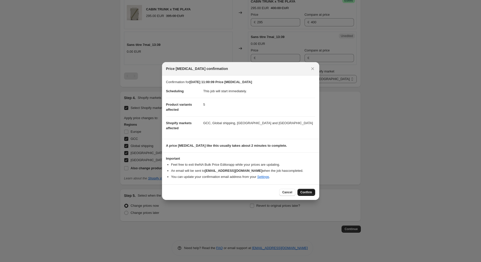
click at [305, 192] on span "Confirm" at bounding box center [306, 192] width 12 height 4
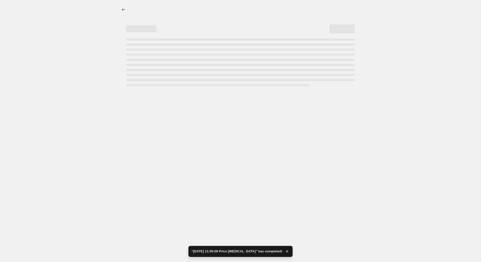
select select "87631102243"
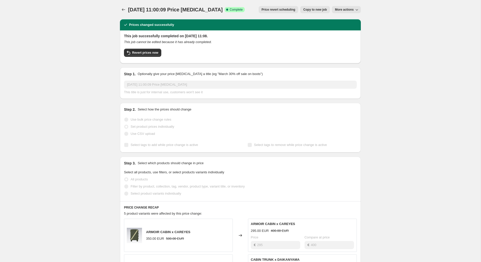
click at [135, 34] on h2 "This job successfully completed on [DATE] 11:08." at bounding box center [240, 35] width 233 height 5
drag, startPoint x: 135, startPoint y: 34, endPoint x: 158, endPoint y: 43, distance: 25.0
click at [158, 43] on div "This job successfully completed on [DATE] 11:08. This job cannot be edited beca…" at bounding box center [240, 46] width 233 height 26
click at [243, 52] on div "Revert prices now" at bounding box center [240, 54] width 233 height 11
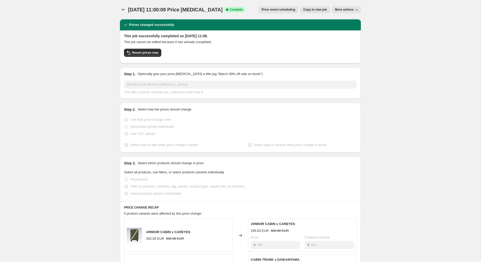
click at [344, 10] on span "More actions" at bounding box center [344, 10] width 19 height 4
click at [313, 9] on span "Copy to new job" at bounding box center [315, 10] width 24 height 4
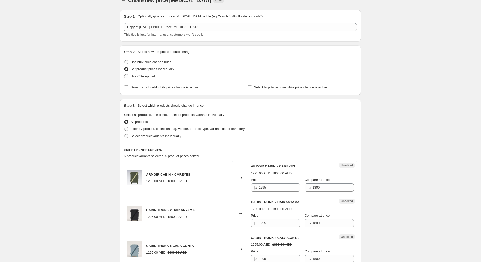
scroll to position [13, 0]
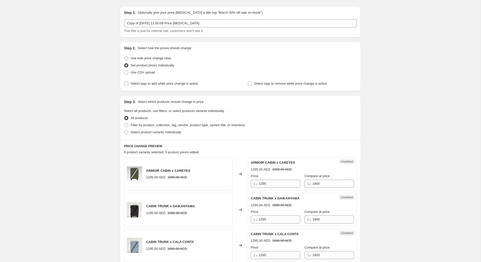
click at [164, 85] on span "Select tags to add while price change is active" at bounding box center [164, 84] width 67 height 4
click at [128, 85] on input "Select tags to add while price change is active" at bounding box center [126, 84] width 4 height 4
checkbox input "true"
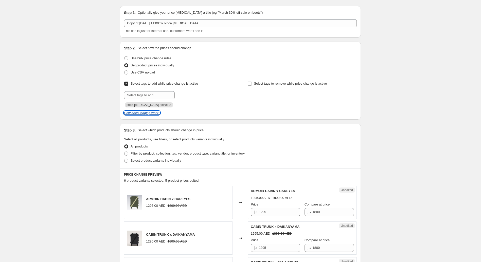
click at [141, 113] on icon "How does tagging work?" at bounding box center [142, 113] width 36 height 4
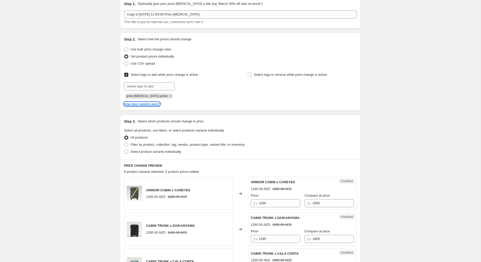
scroll to position [0, 0]
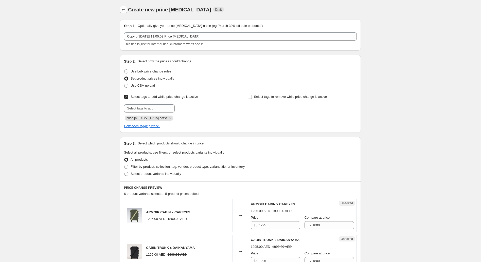
click at [122, 9] on icon "Price change jobs" at bounding box center [123, 9] width 3 height 3
